Goal: Navigation & Orientation: Find specific page/section

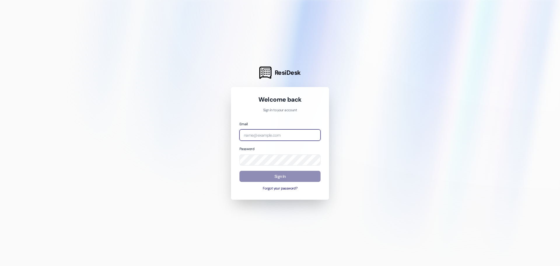
type input "[EMAIL_ADDRESS][DOMAIN_NAME]"
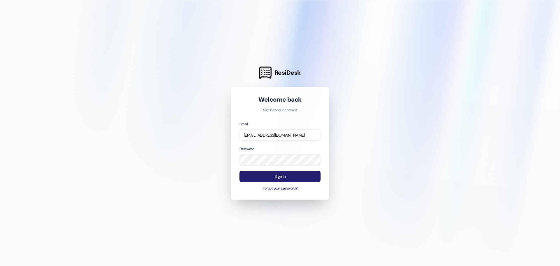
click at [292, 176] on button "Sign In" at bounding box center [279, 176] width 81 height 11
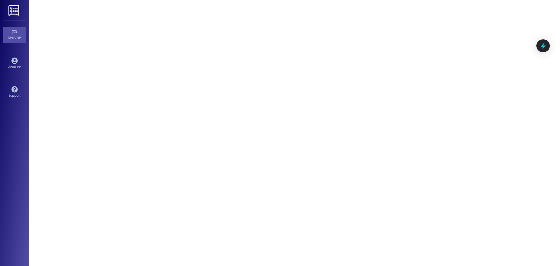
click at [20, 51] on div "Account Go to Account" at bounding box center [14, 63] width 23 height 29
click at [15, 61] on icon at bounding box center [14, 60] width 6 height 6
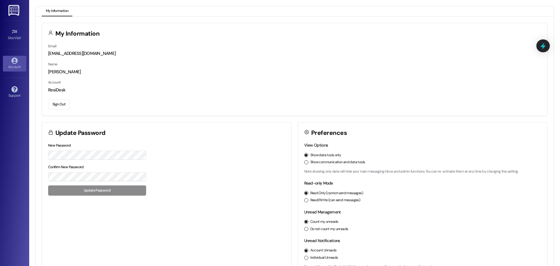
click at [95, 61] on div "Name [PERSON_NAME]" at bounding box center [294, 68] width 493 height 14
click at [75, 66] on div "Name [PERSON_NAME]" at bounding box center [294, 68] width 493 height 14
click at [152, 80] on div "Account ResiDesk" at bounding box center [294, 86] width 493 height 14
click at [304, 64] on div "Name [PERSON_NAME]" at bounding box center [294, 68] width 493 height 14
click at [540, 46] on icon at bounding box center [543, 46] width 10 height 10
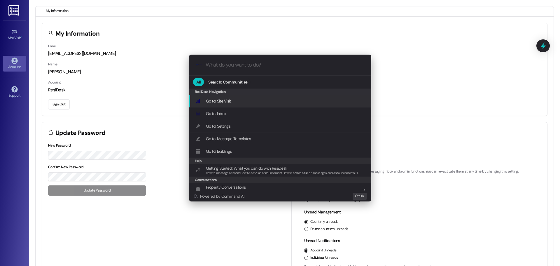
drag, startPoint x: 471, startPoint y: 44, endPoint x: 468, endPoint y: 46, distance: 3.1
click at [470, 45] on div ".cls-1{fill:#0a055f;}.cls-2{fill:#0cc4c4;} resideskLogoBlueOrange All Search: C…" at bounding box center [280, 133] width 560 height 266
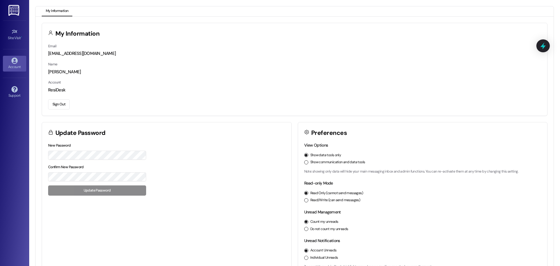
drag, startPoint x: 85, startPoint y: 54, endPoint x: 82, endPoint y: 63, distance: 9.4
click at [85, 54] on div "[EMAIL_ADDRESS][DOMAIN_NAME]" at bounding box center [294, 53] width 493 height 6
click at [46, 88] on div "Email [EMAIL_ADDRESS][DOMAIN_NAME] Name [PERSON_NAME] Account ResiDesk Sign Out" at bounding box center [294, 79] width 505 height 73
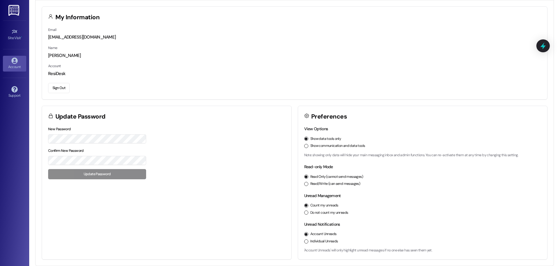
click at [111, 31] on div "Email [EMAIL_ADDRESS][DOMAIN_NAME]" at bounding box center [294, 34] width 493 height 14
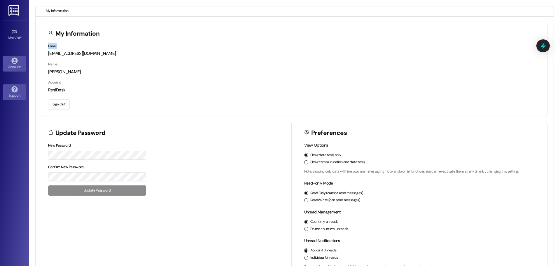
click at [4, 91] on link "Support" at bounding box center [14, 92] width 23 height 16
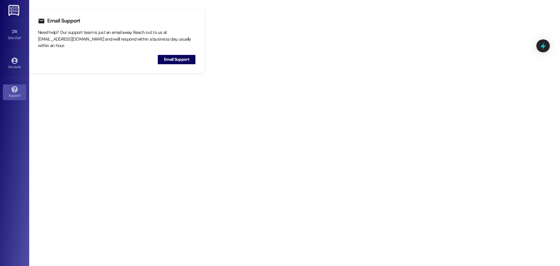
click at [17, 26] on div "Site Visit • Go to Site Visit" at bounding box center [14, 34] width 23 height 29
click at [14, 35] on div "Site Visit •" at bounding box center [14, 38] width 29 height 6
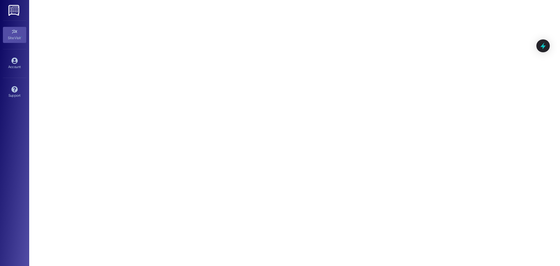
click at [9, 16] on link at bounding box center [14, 10] width 19 height 20
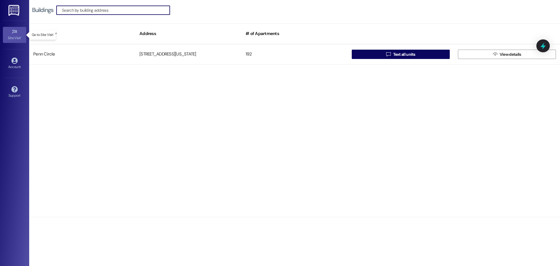
click at [9, 33] on link "Site Visit •" at bounding box center [14, 35] width 23 height 16
